Goal: Transaction & Acquisition: Book appointment/travel/reservation

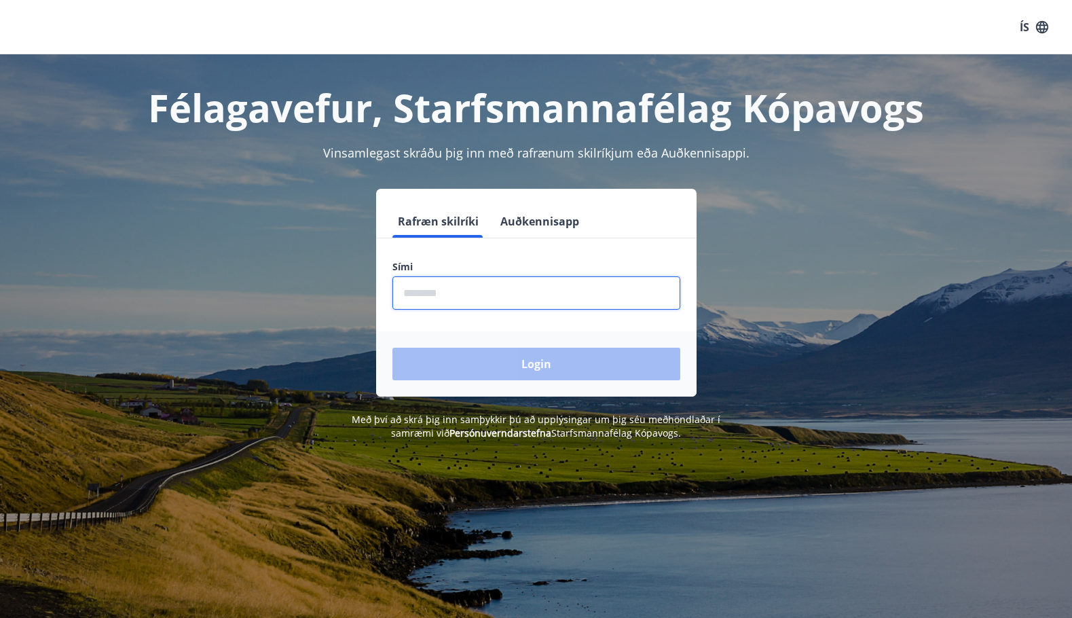
click at [483, 295] on input "phone" at bounding box center [537, 292] width 288 height 33
type input "********"
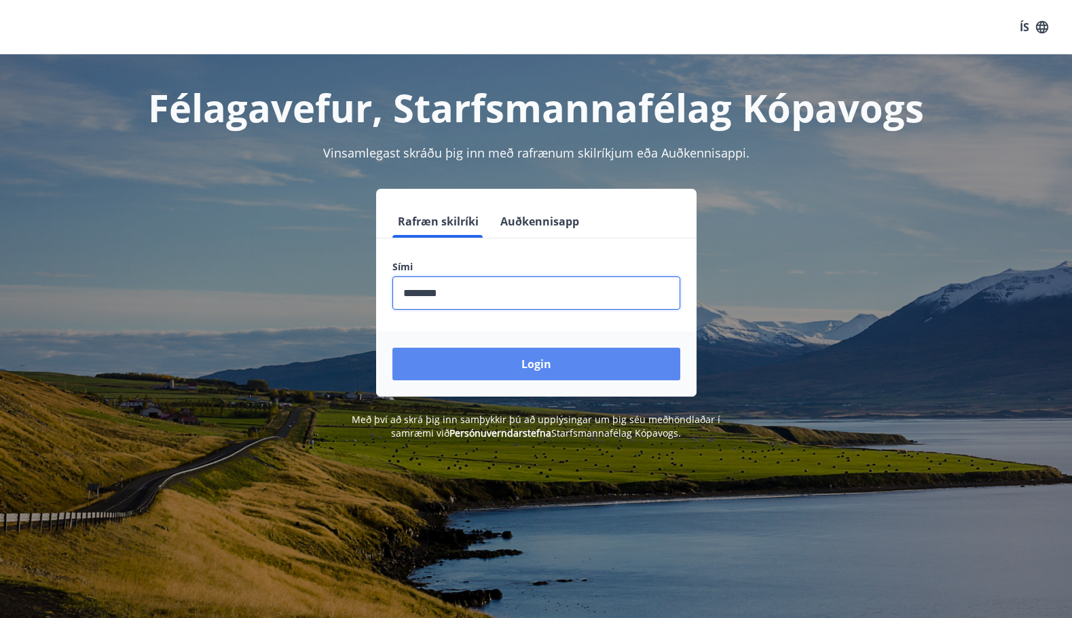
click at [501, 354] on button "Login" at bounding box center [537, 364] width 288 height 33
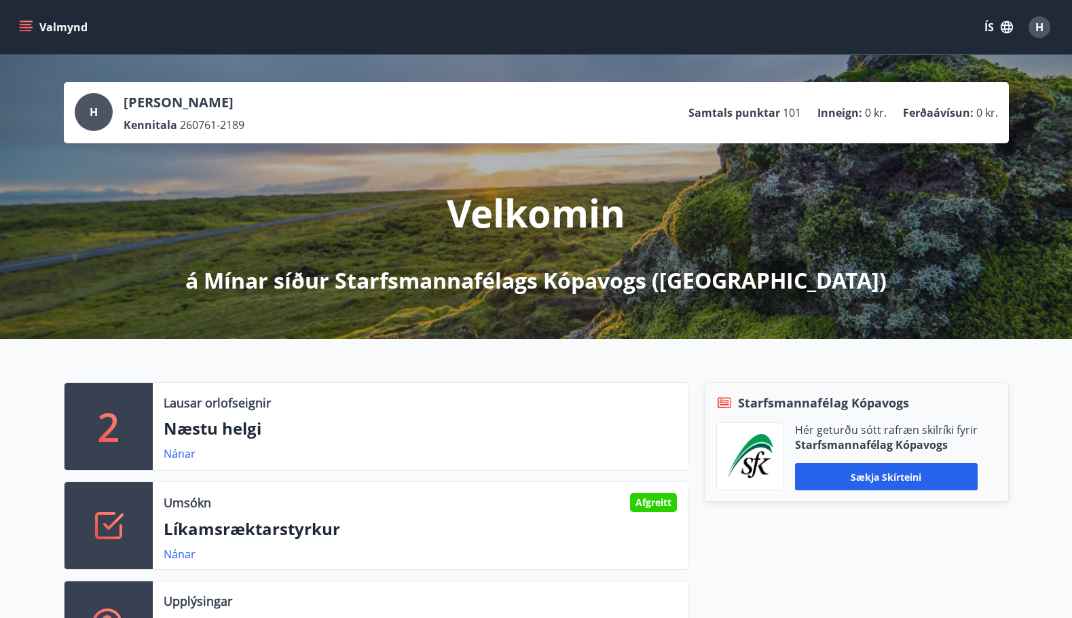
click at [317, 5] on div "Valmynd ÍS H" at bounding box center [536, 27] width 1072 height 54
click at [28, 22] on icon "menu" at bounding box center [26, 27] width 14 height 14
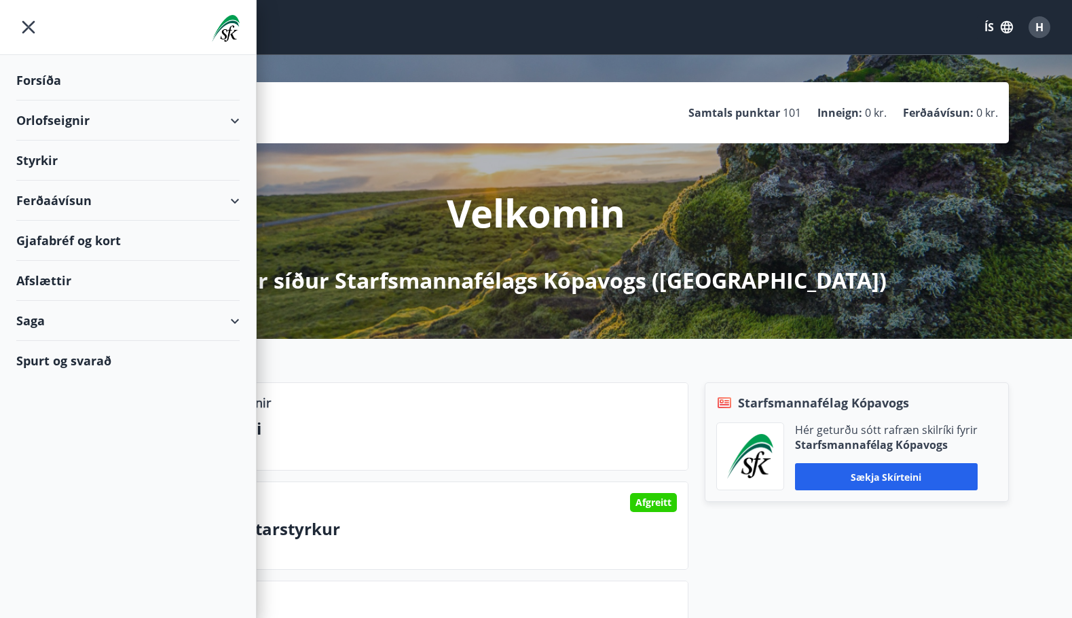
click at [36, 79] on div "Forsíða" at bounding box center [127, 80] width 223 height 40
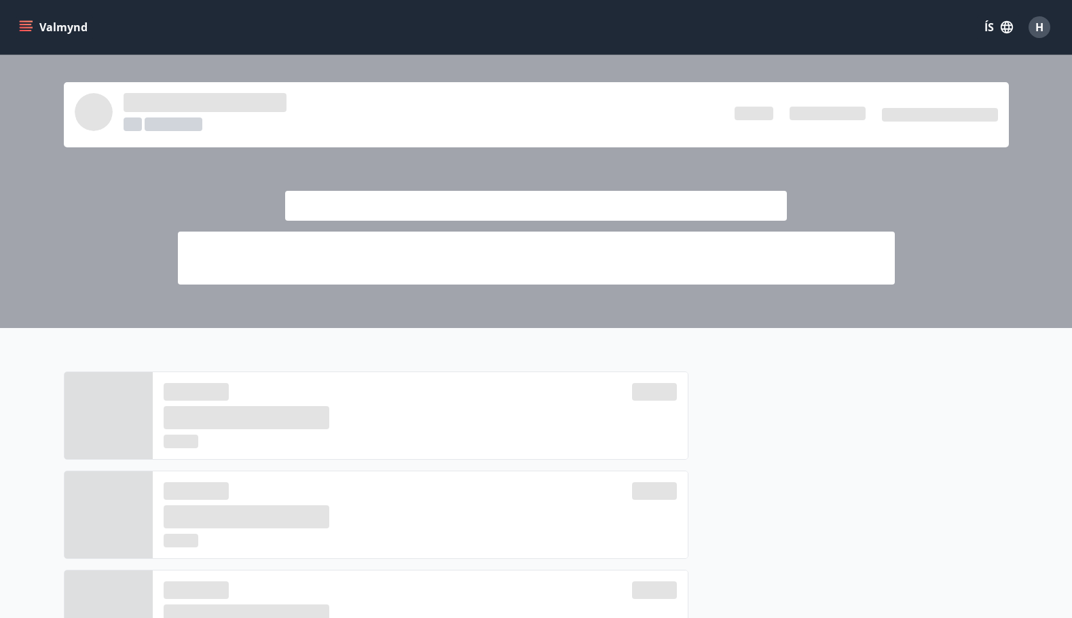
click at [355, 38] on div "Valmynd ÍS H" at bounding box center [536, 27] width 1040 height 33
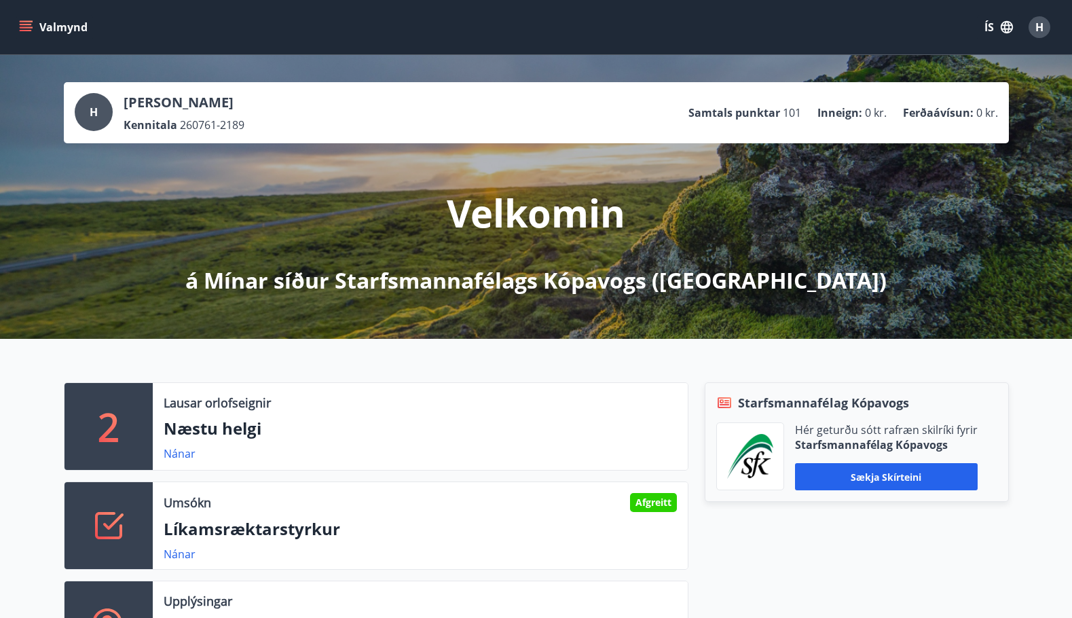
click at [378, 33] on div "Valmynd ÍS H" at bounding box center [536, 27] width 1040 height 33
click at [31, 17] on button "Valmynd" at bounding box center [54, 27] width 77 height 24
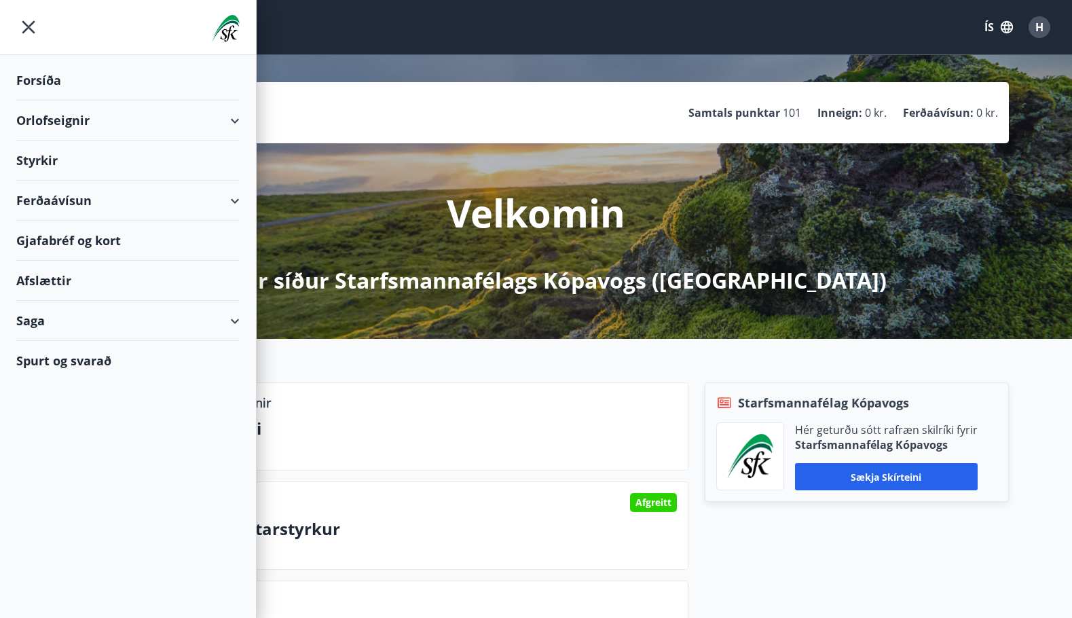
click at [232, 114] on div "Orlofseignir" at bounding box center [127, 121] width 223 height 40
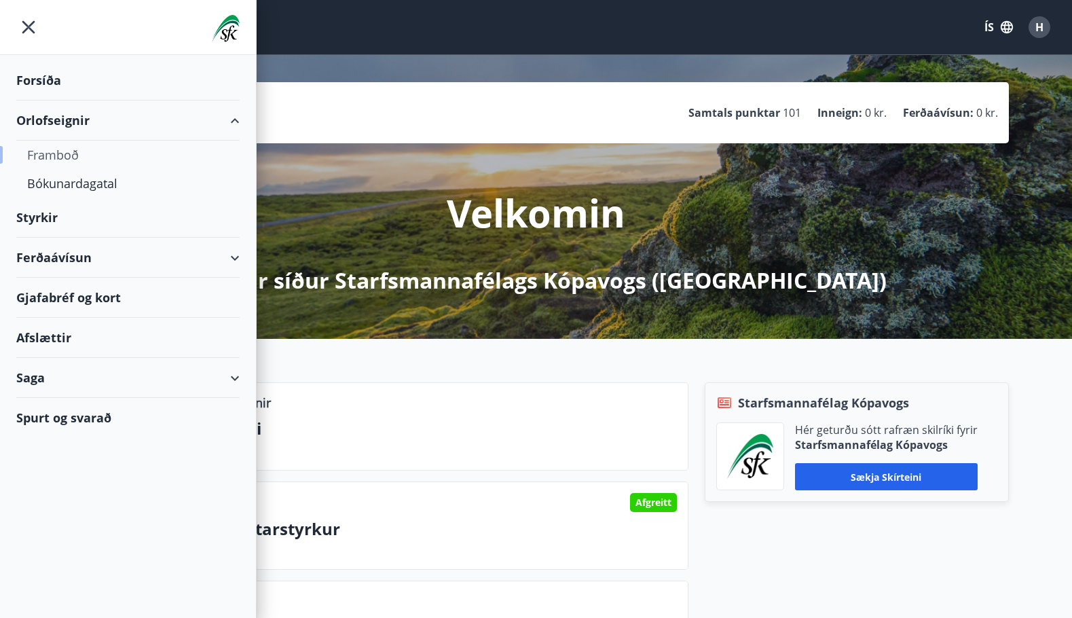
click at [72, 149] on div "Framboð" at bounding box center [128, 155] width 202 height 29
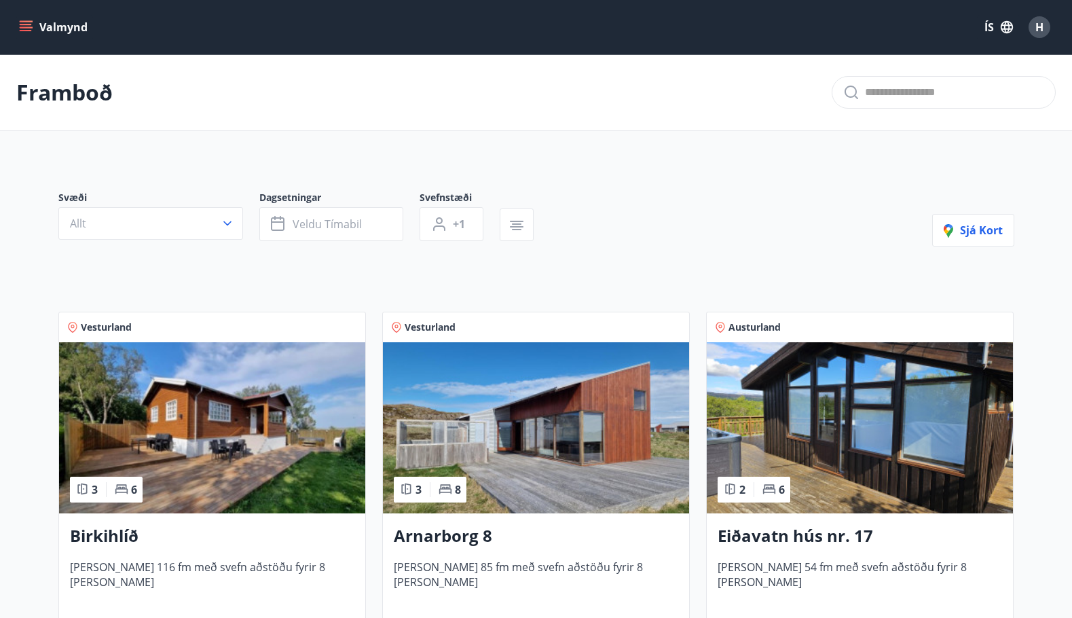
click at [29, 22] on icon "menu" at bounding box center [26, 27] width 14 height 14
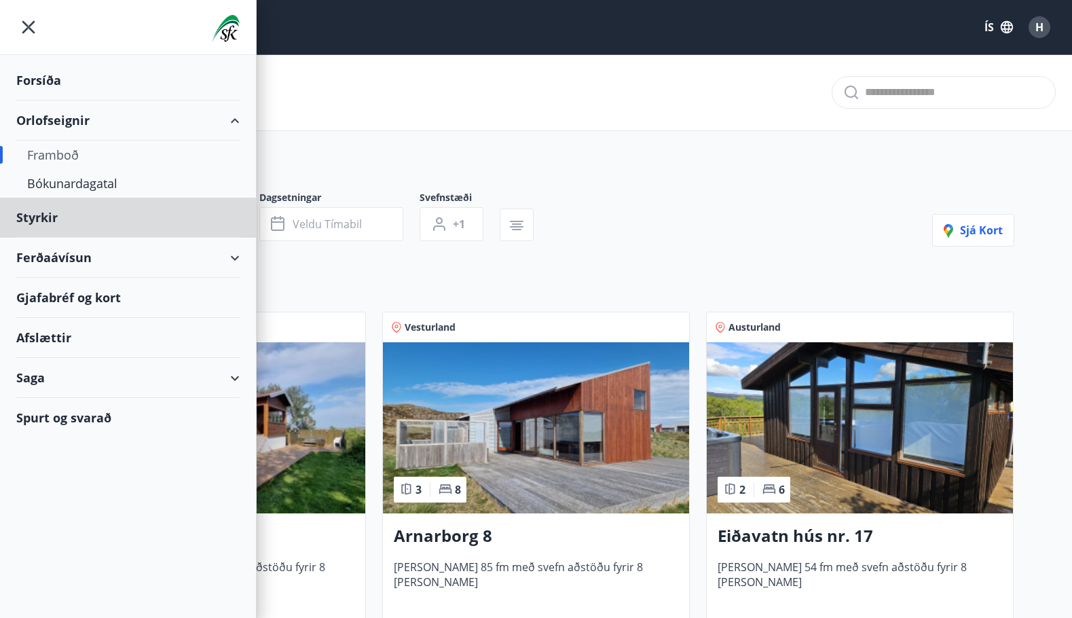
click at [33, 78] on div "Forsíða" at bounding box center [127, 80] width 223 height 40
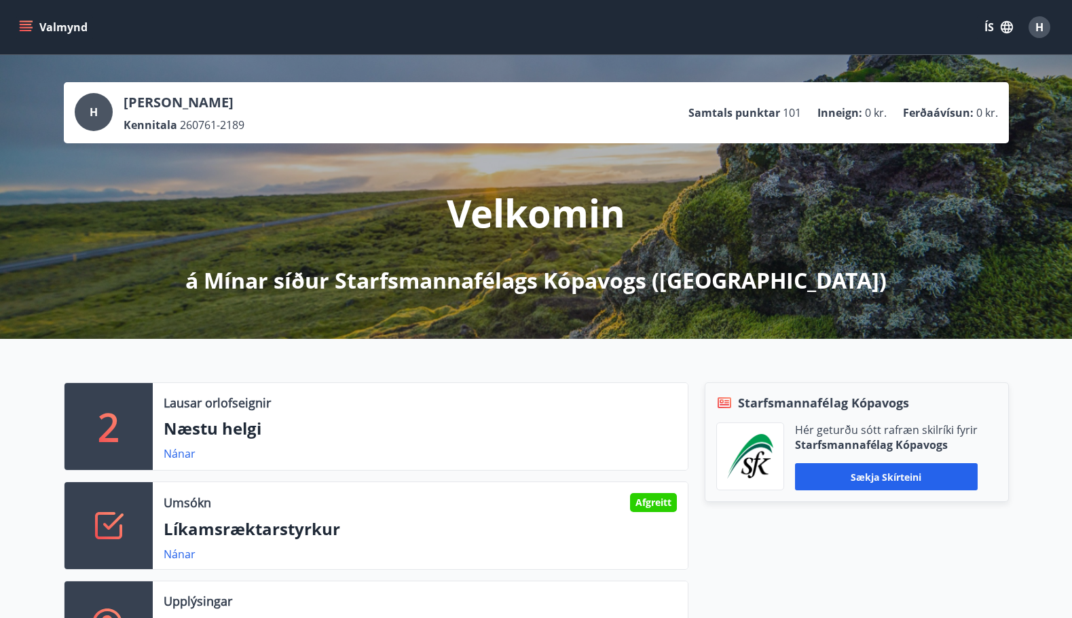
click at [1040, 21] on span "H" at bounding box center [1040, 27] width 8 height 15
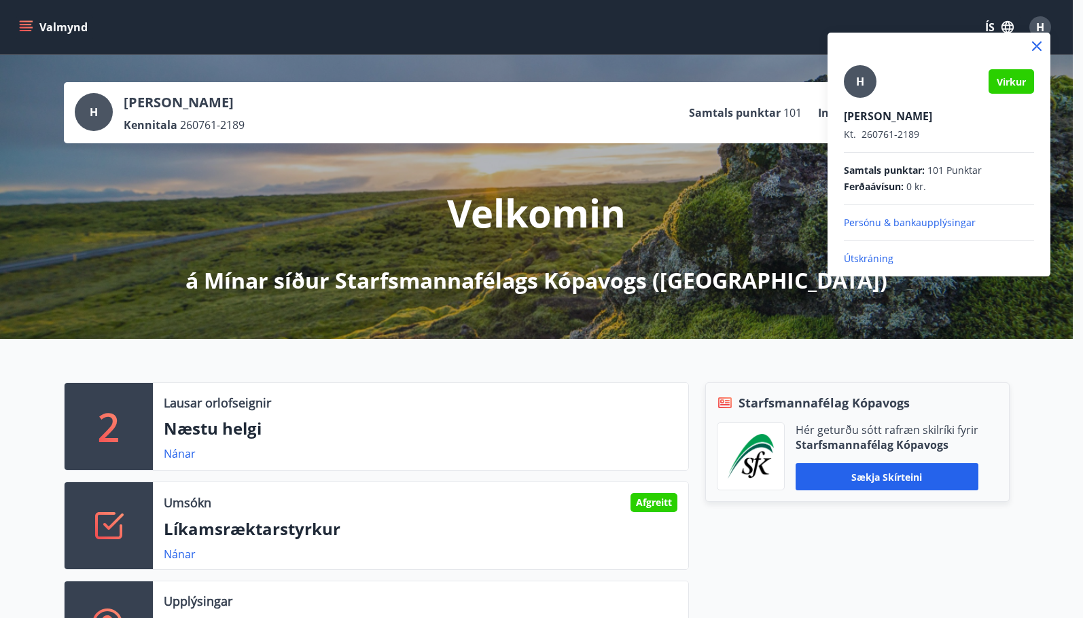
click at [860, 257] on p "Útskráning" at bounding box center [938, 259] width 190 height 14
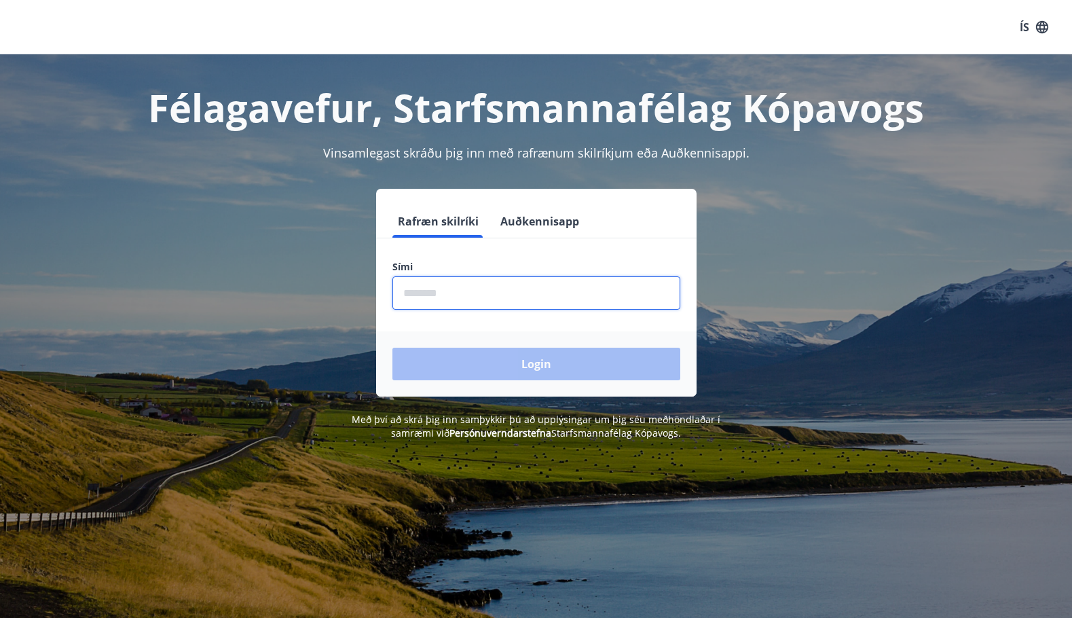
click at [405, 291] on input "phone" at bounding box center [537, 292] width 288 height 33
type input "********"
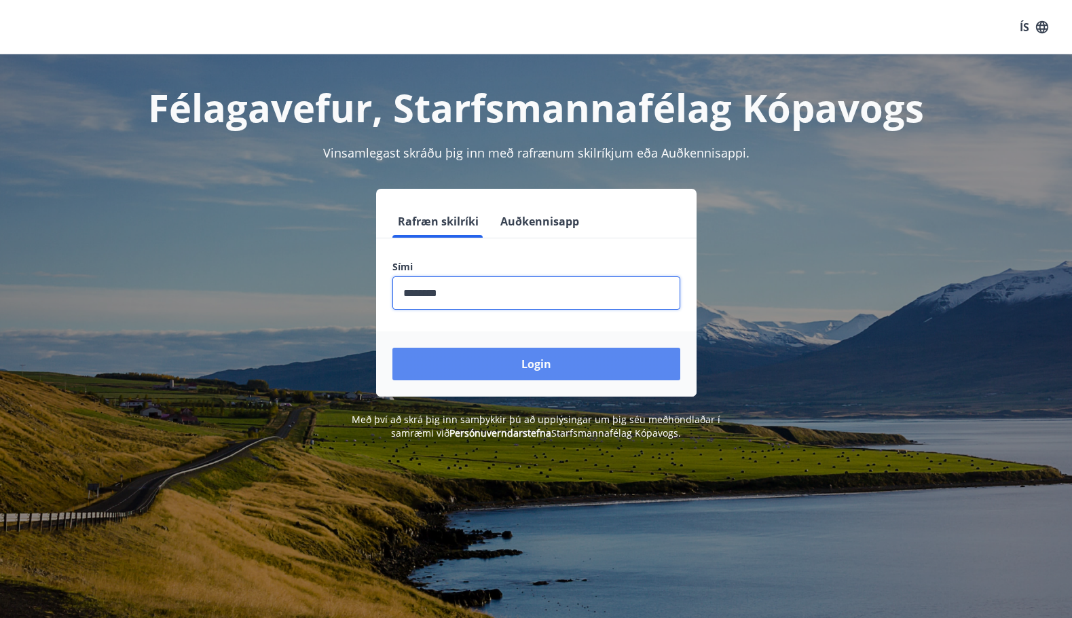
click at [540, 357] on button "Login" at bounding box center [537, 364] width 288 height 33
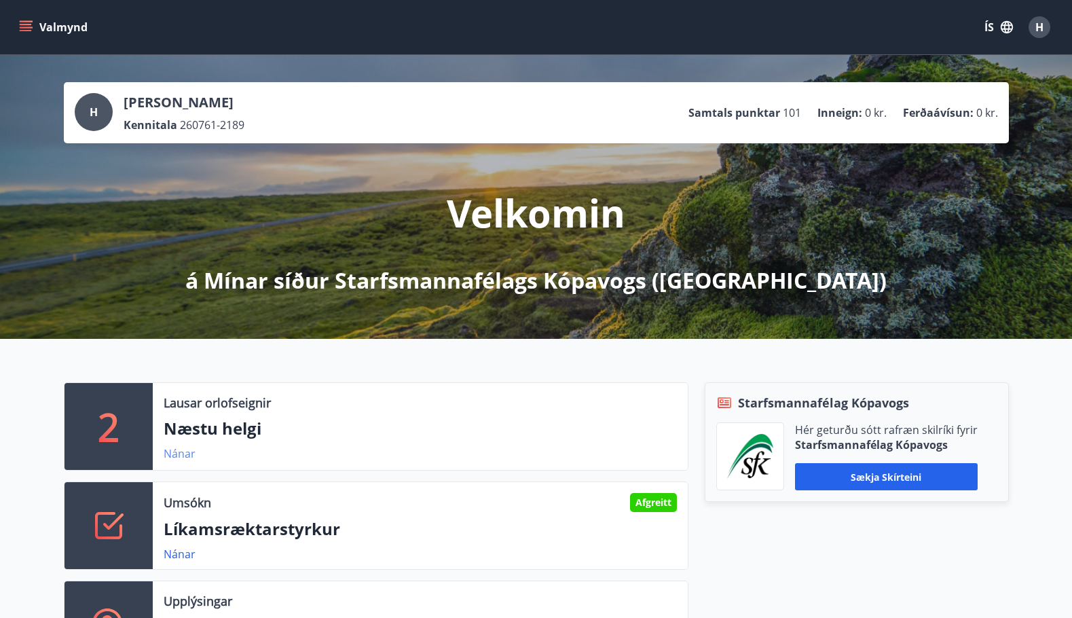
click at [175, 454] on link "Nánar" at bounding box center [180, 453] width 32 height 15
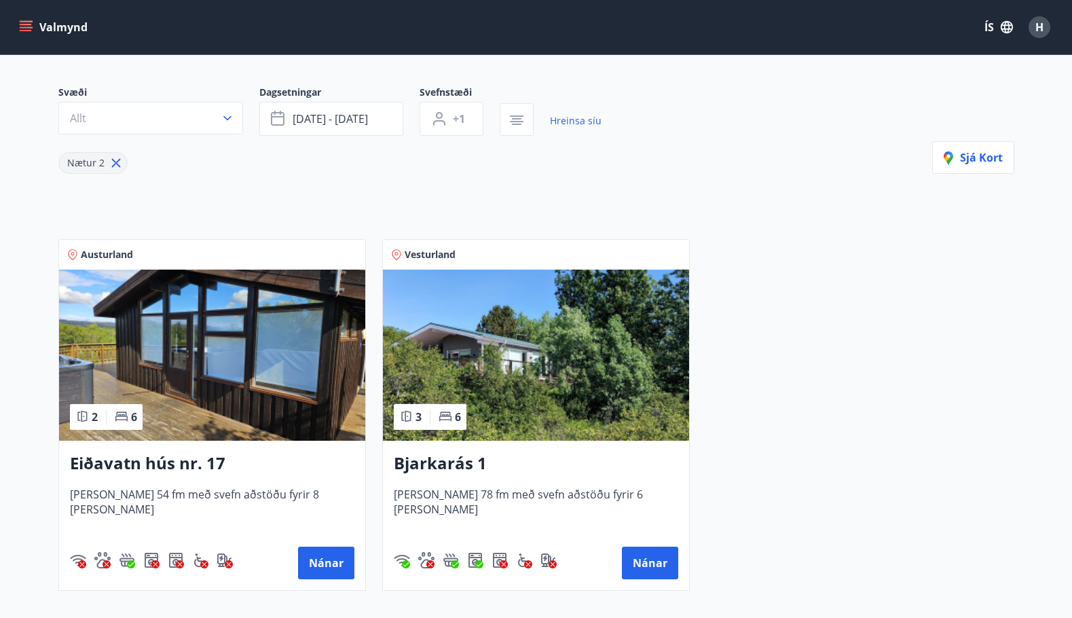
scroll to position [136, 0]
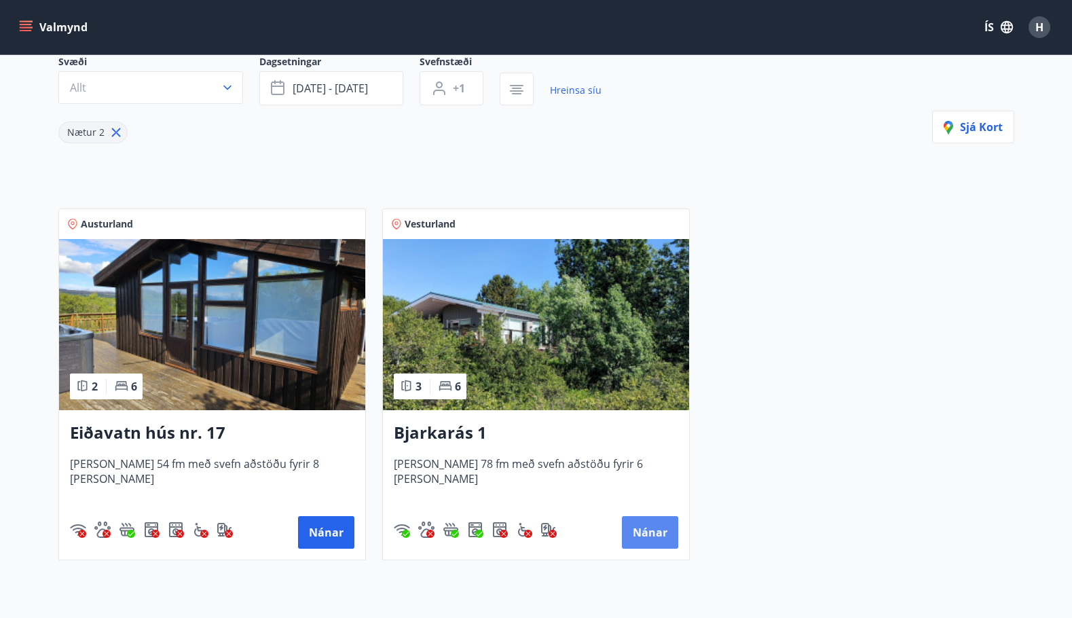
click at [654, 531] on button "Nánar" at bounding box center [650, 532] width 56 height 33
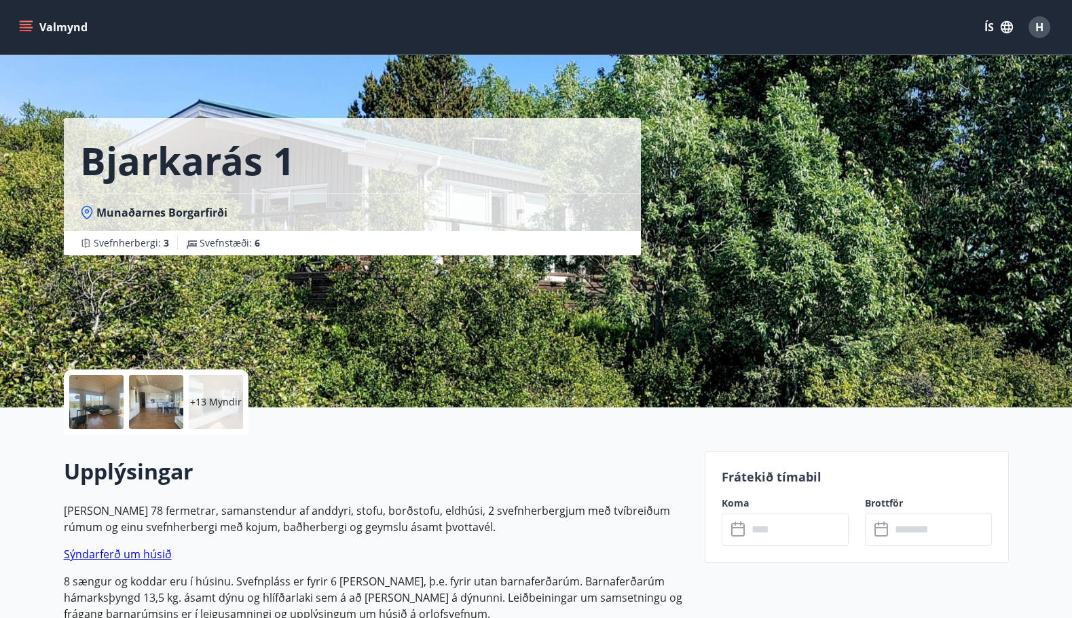
click at [29, 20] on button "Valmynd" at bounding box center [54, 27] width 77 height 24
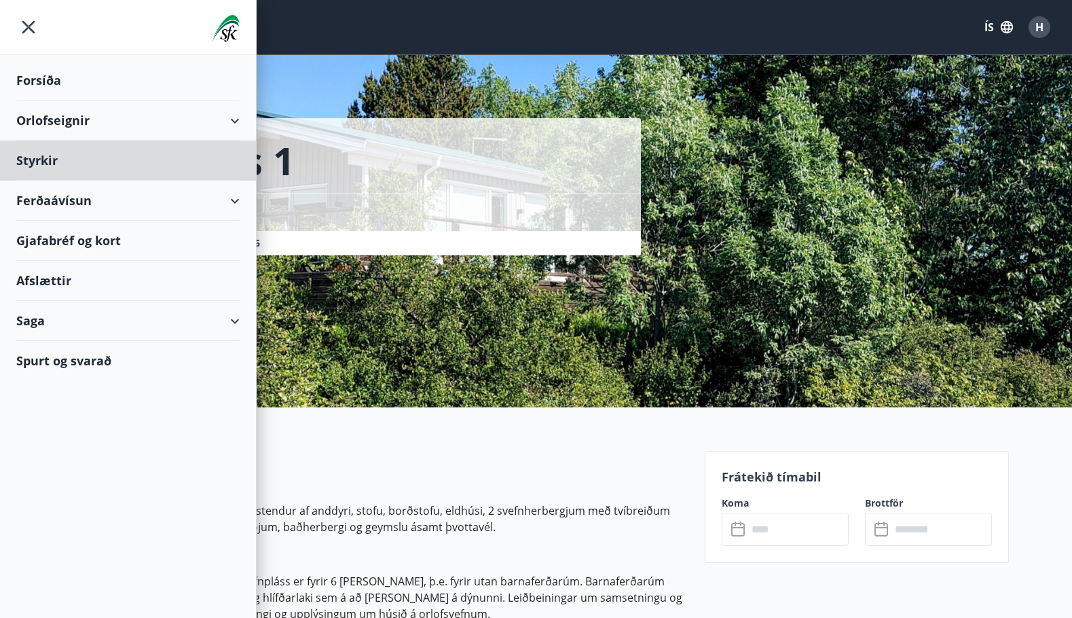
click at [35, 74] on div "Forsíða" at bounding box center [127, 80] width 223 height 40
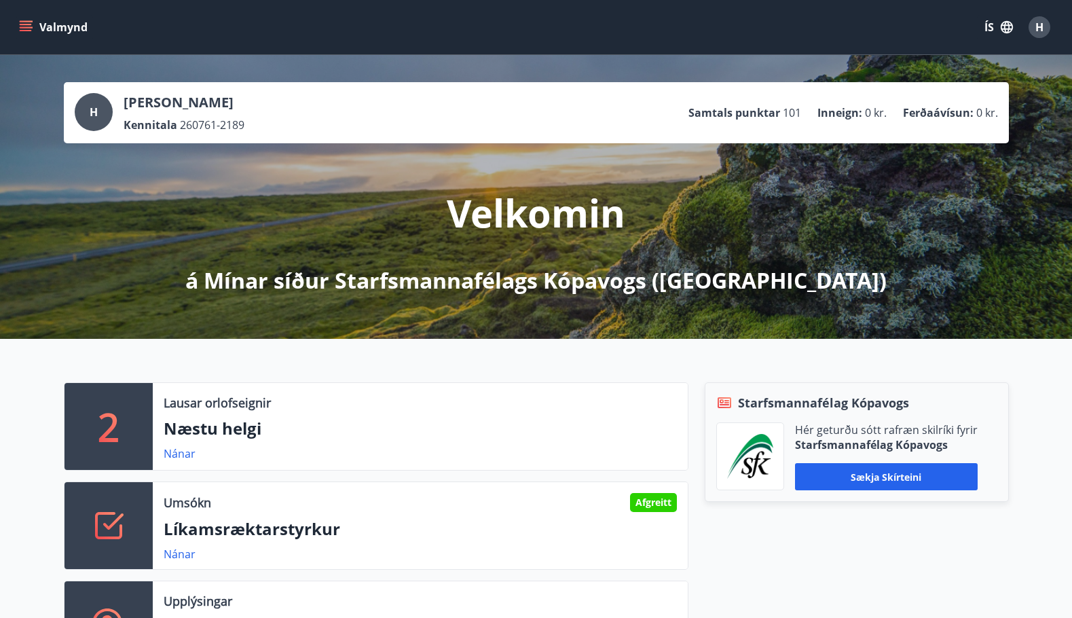
click at [39, 24] on button "Valmynd" at bounding box center [54, 27] width 77 height 24
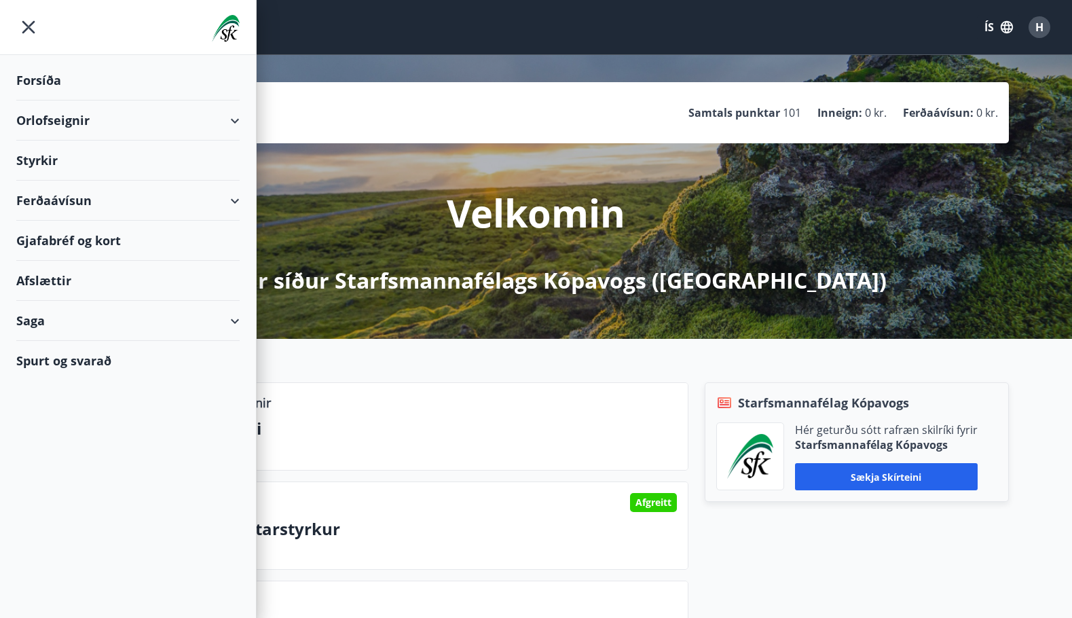
click at [230, 114] on div "Orlofseignir" at bounding box center [127, 121] width 223 height 40
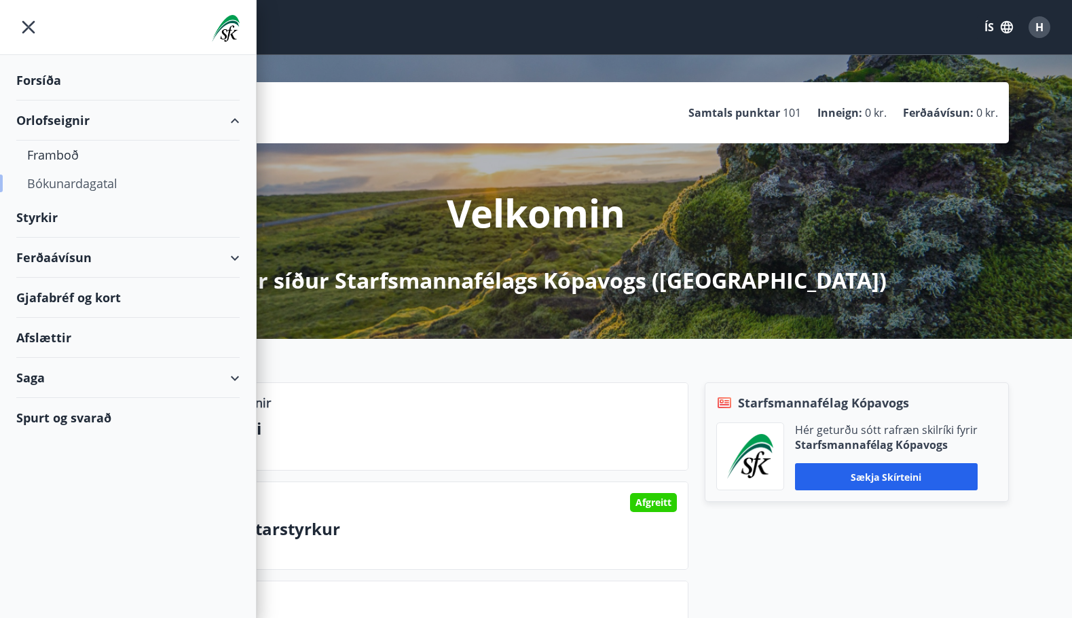
click at [90, 181] on div "Bókunardagatal" at bounding box center [128, 183] width 202 height 29
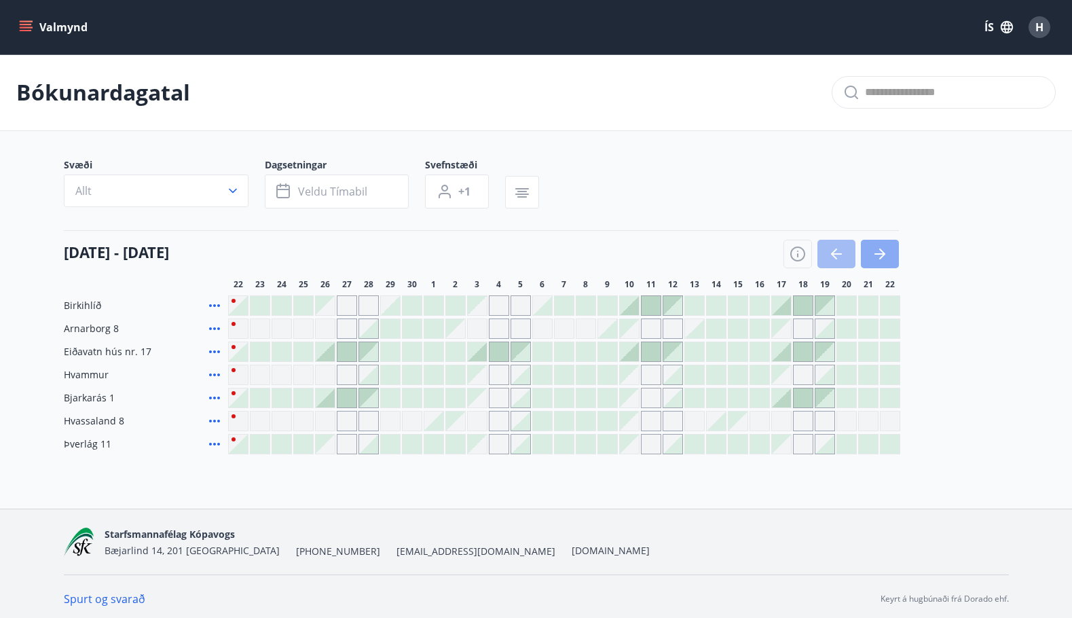
click at [884, 253] on icon "button" at bounding box center [880, 254] width 16 height 16
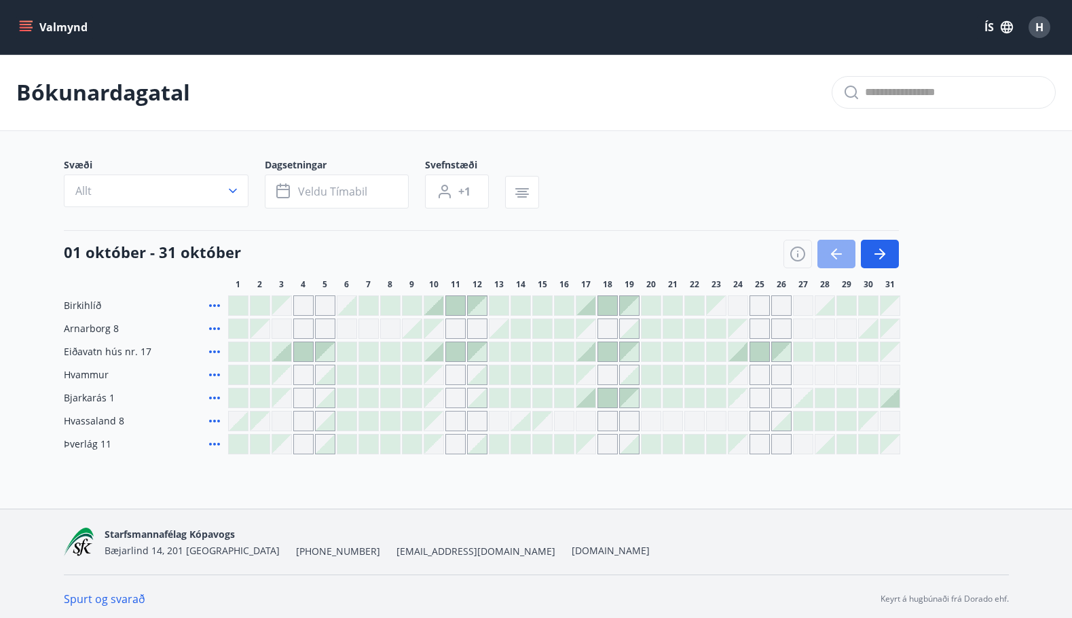
click at [835, 247] on icon "button" at bounding box center [837, 254] width 16 height 16
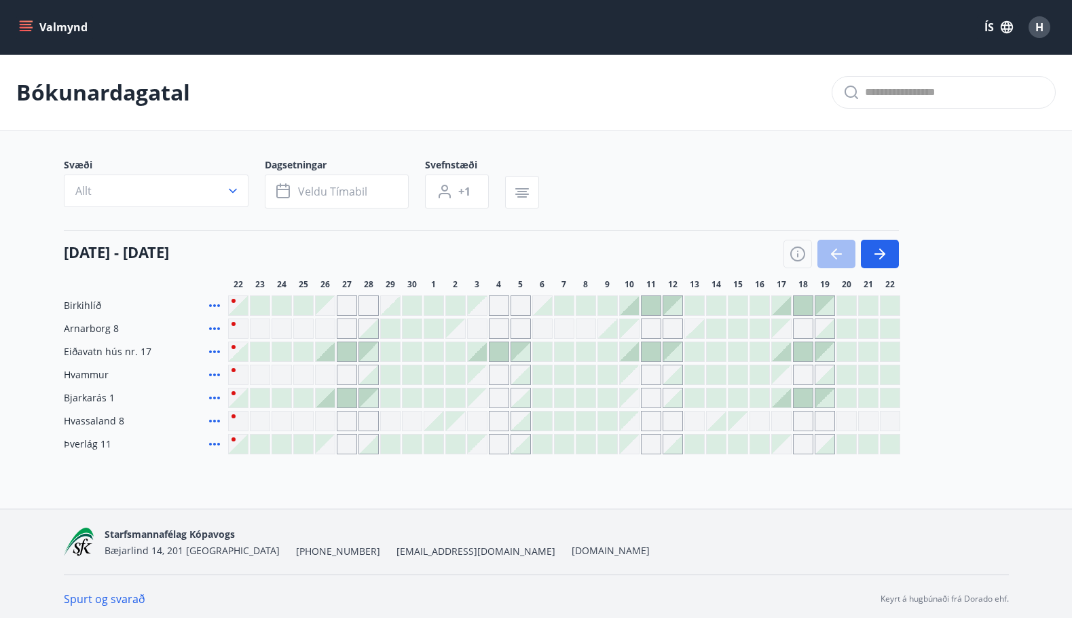
click at [62, 29] on button "Valmynd" at bounding box center [54, 27] width 77 height 24
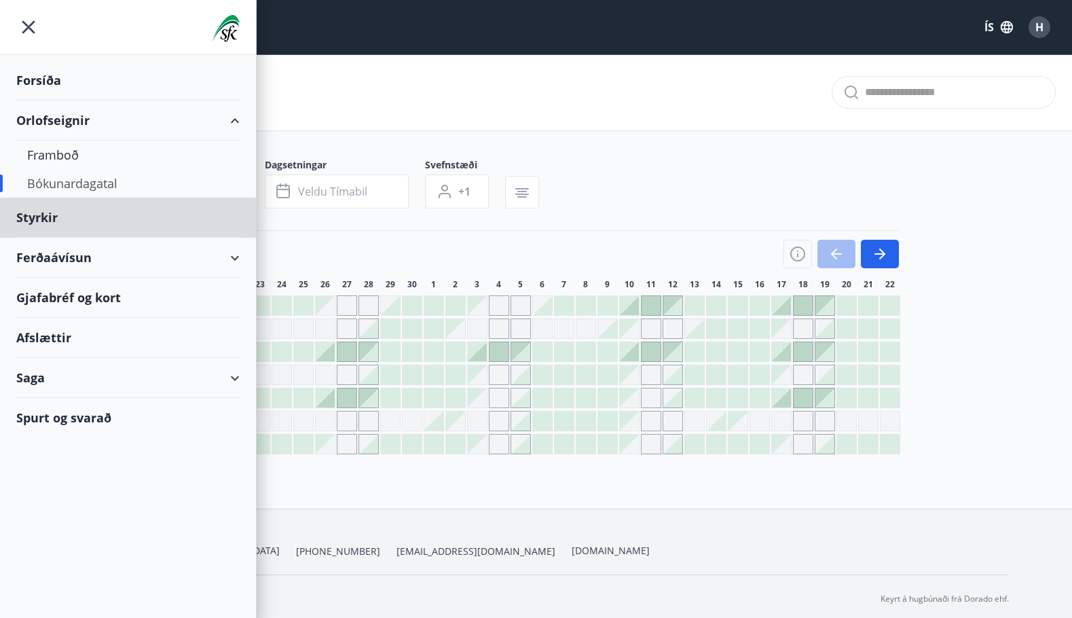
click at [43, 70] on div "Forsíða" at bounding box center [127, 80] width 223 height 40
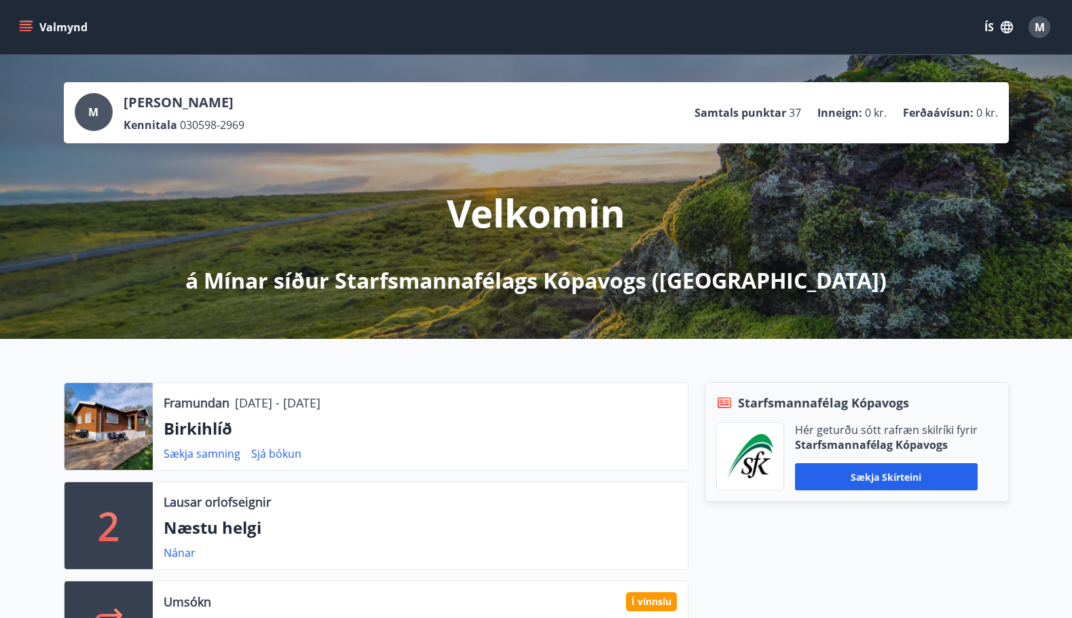
click at [28, 21] on icon "menu" at bounding box center [27, 21] width 15 height 1
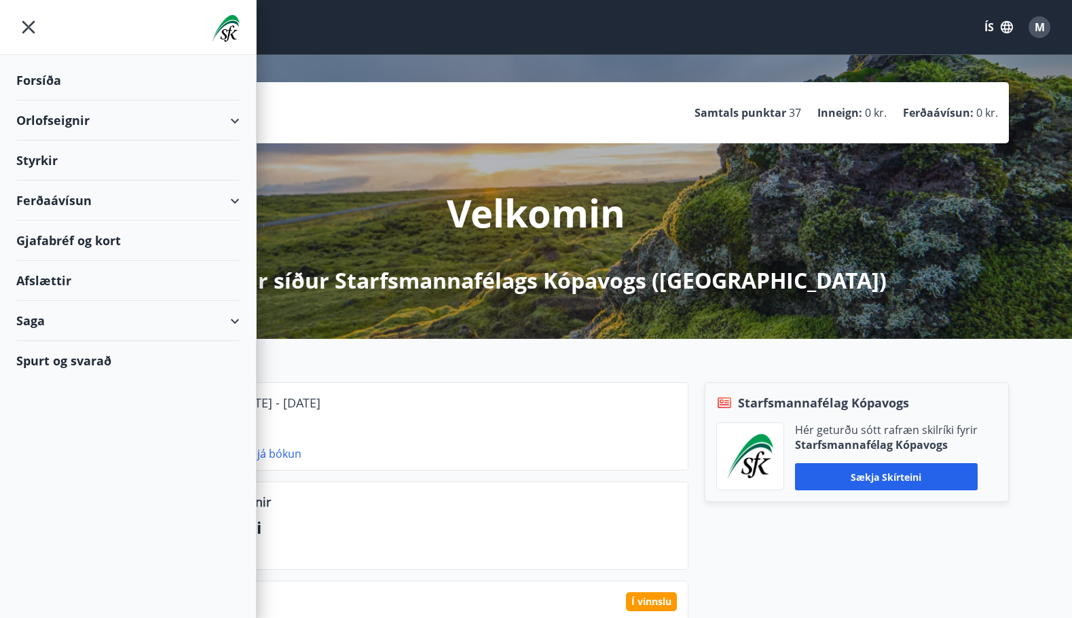
click at [234, 117] on div "Orlofseignir" at bounding box center [127, 121] width 223 height 40
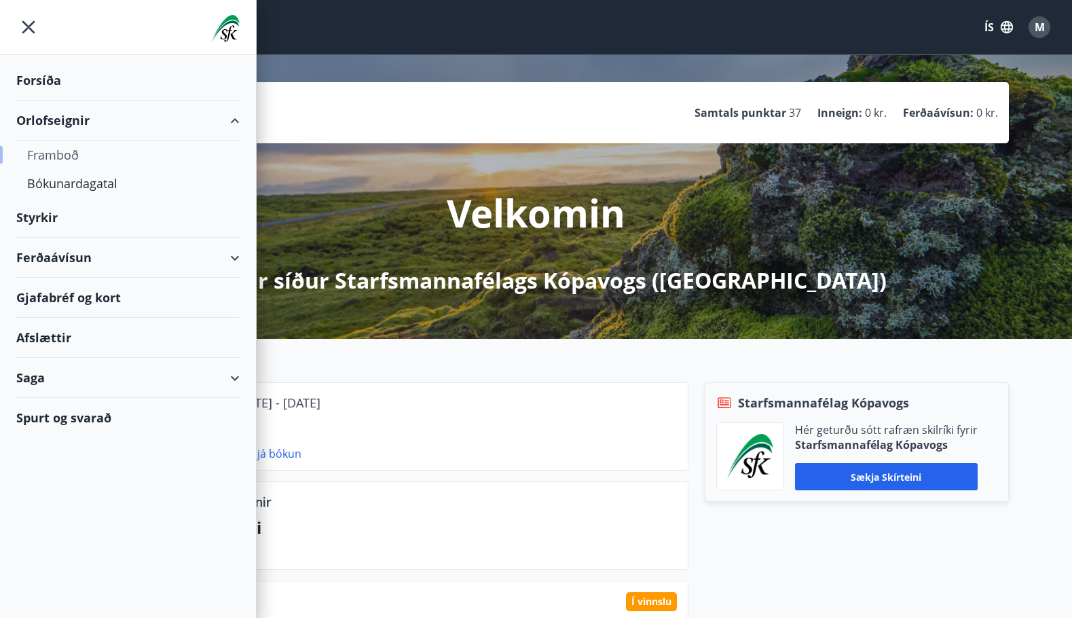
click at [63, 149] on div "Framboð" at bounding box center [128, 155] width 202 height 29
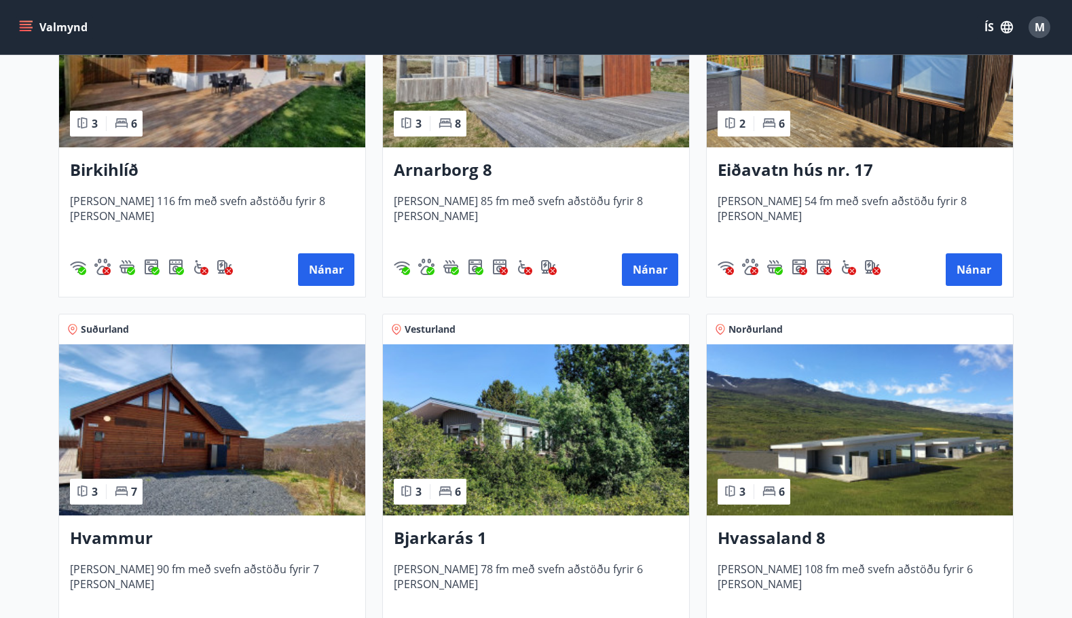
scroll to position [407, 0]
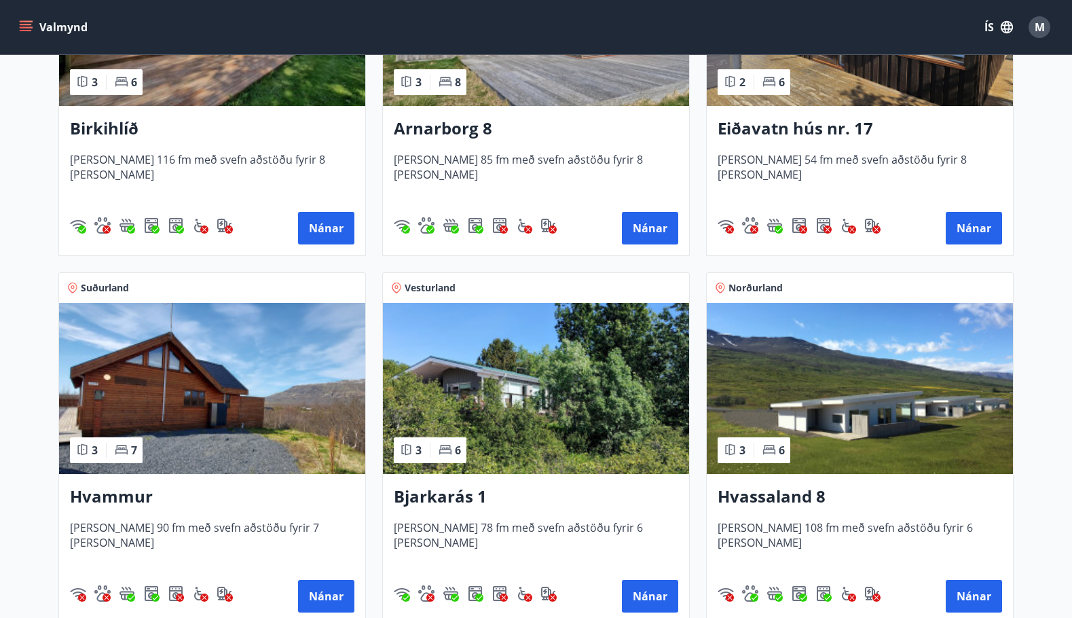
click at [223, 410] on img at bounding box center [212, 388] width 306 height 171
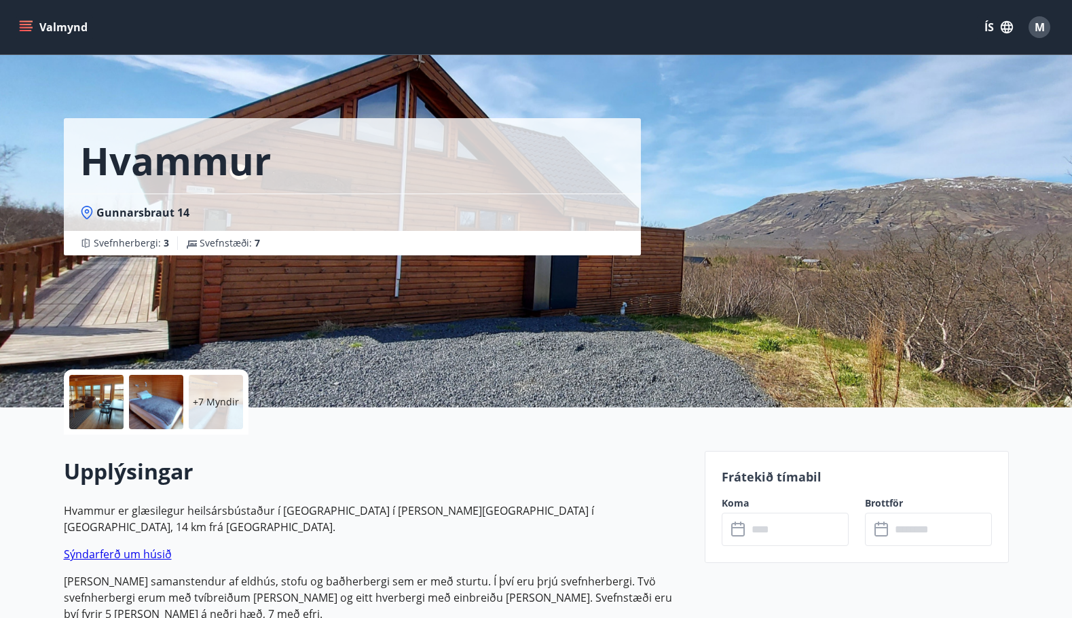
click at [96, 399] on div at bounding box center [96, 402] width 54 height 54
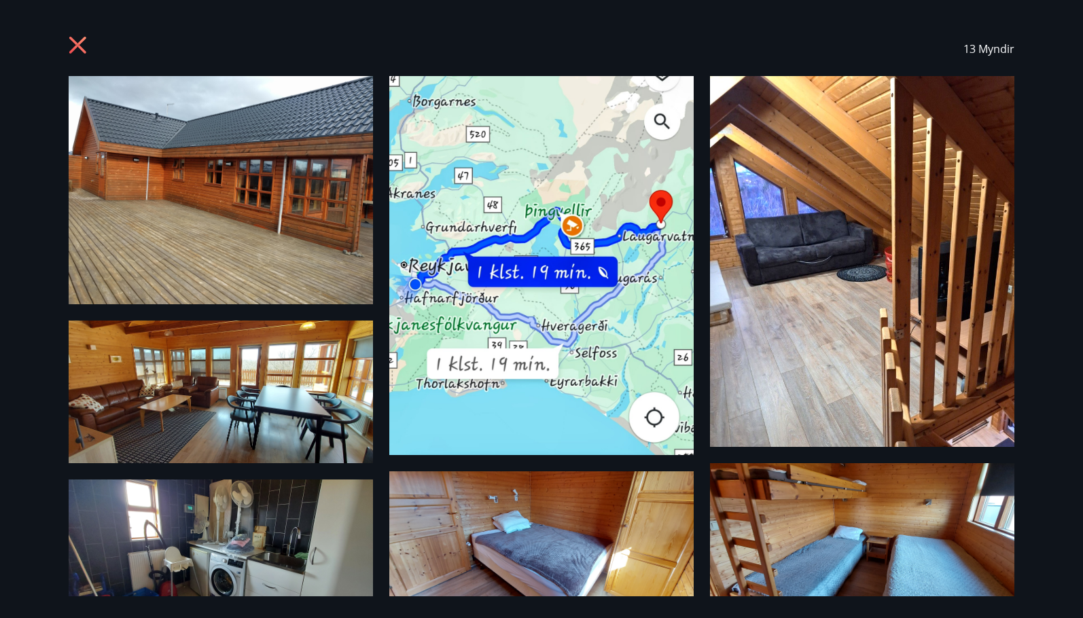
click at [79, 45] on icon at bounding box center [77, 44] width 3 height 3
